Goal: Task Accomplishment & Management: Manage account settings

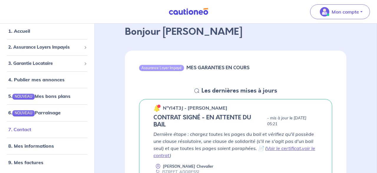
scroll to position [61, 0]
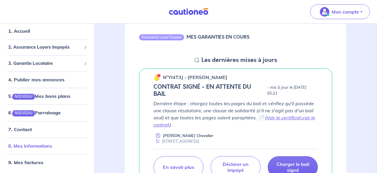
click at [41, 142] on link "8. Mes informations" at bounding box center [30, 145] width 44 height 6
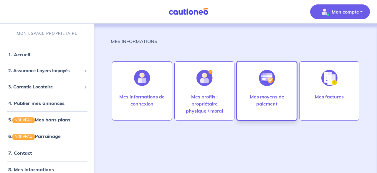
drag, startPoint x: 264, startPoint y: 77, endPoint x: 265, endPoint y: 73, distance: 3.7
click at [265, 73] on img at bounding box center [267, 78] width 16 height 16
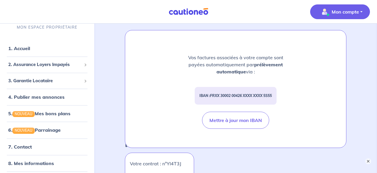
scroll to position [61, 0]
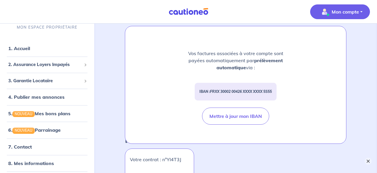
click at [370, 162] on button "×" at bounding box center [367, 160] width 7 height 7
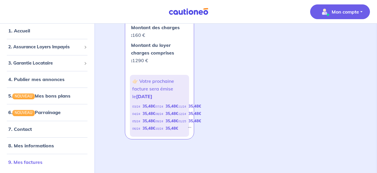
scroll to position [279, 0]
click at [41, 160] on link "9. Mes factures" at bounding box center [25, 162] width 34 height 6
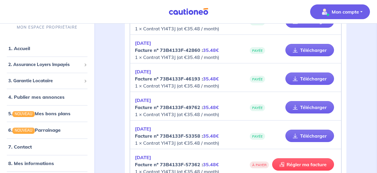
scroll to position [459, 0]
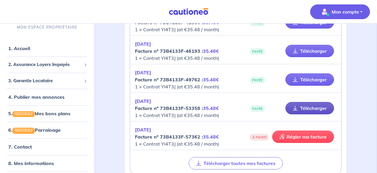
click at [302, 104] on link "Télécharger" at bounding box center [309, 108] width 49 height 12
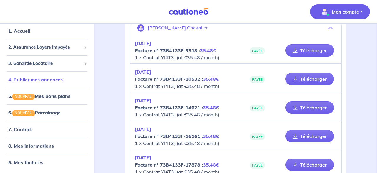
scroll to position [61, 0]
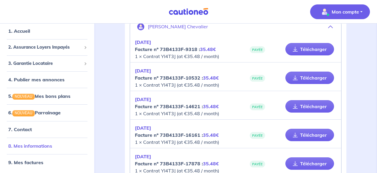
click at [22, 143] on link "8. Mes informations" at bounding box center [30, 145] width 44 height 6
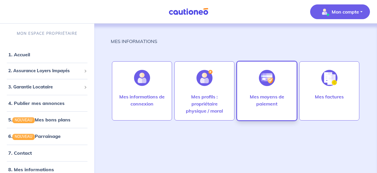
click at [277, 89] on div at bounding box center [267, 78] width 26 height 30
